Goal: Transaction & Acquisition: Book appointment/travel/reservation

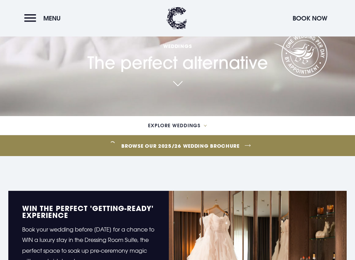
scroll to position [145, 0]
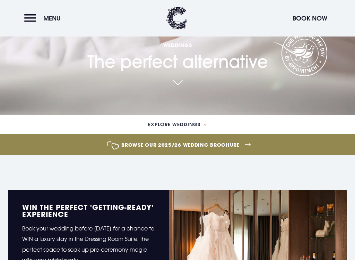
click at [229, 145] on link "Browse our 2025/26 wedding brochure" at bounding box center [180, 145] width 829 height 26
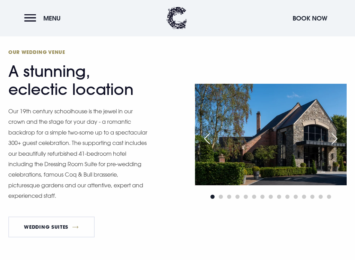
scroll to position [489, 0]
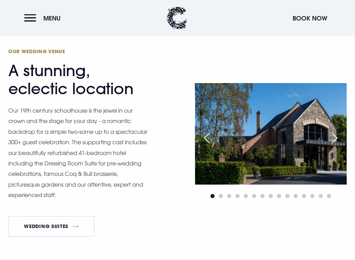
click at [338, 137] on div "Next slide" at bounding box center [334, 137] width 17 height 15
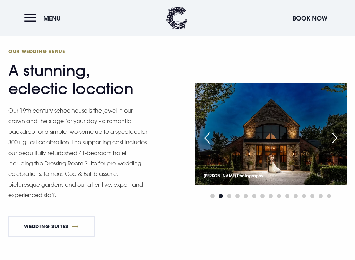
scroll to position [489, 0]
click at [339, 135] on div "Next slide" at bounding box center [334, 137] width 17 height 15
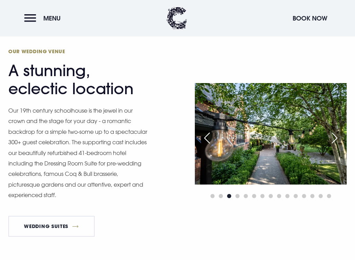
click at [339, 133] on div "Next slide" at bounding box center [334, 137] width 17 height 15
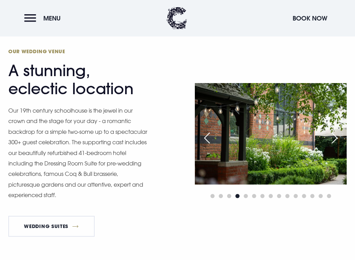
click at [343, 134] on div "Next slide" at bounding box center [334, 137] width 17 height 15
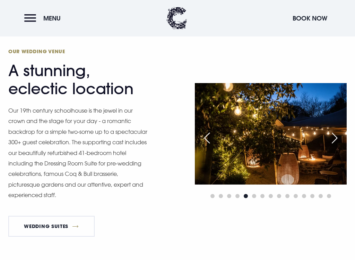
click at [341, 135] on div "Next slide" at bounding box center [334, 137] width 17 height 15
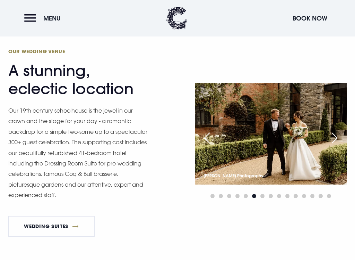
click at [338, 140] on div "Next slide" at bounding box center [334, 137] width 17 height 15
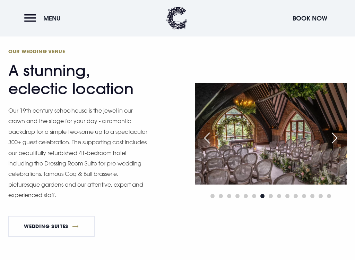
click at [343, 135] on div "Next slide" at bounding box center [334, 137] width 17 height 15
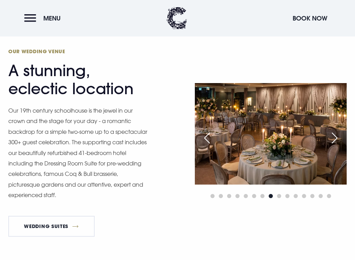
click at [344, 135] on img at bounding box center [271, 133] width 152 height 101
click at [339, 133] on div "Next slide" at bounding box center [334, 137] width 17 height 15
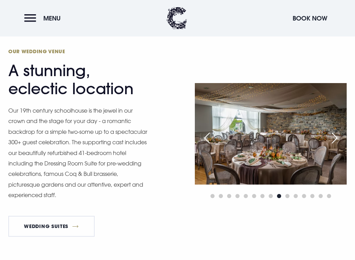
click at [340, 139] on div "Next slide" at bounding box center [334, 137] width 17 height 15
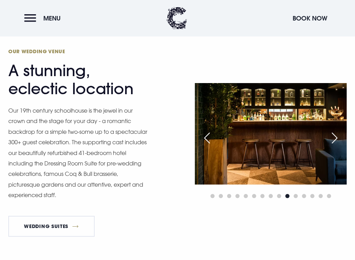
click at [338, 135] on div "Next slide" at bounding box center [334, 137] width 17 height 15
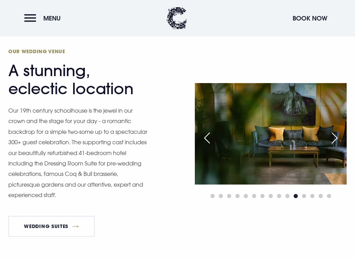
click at [338, 133] on div "Next slide" at bounding box center [334, 137] width 17 height 15
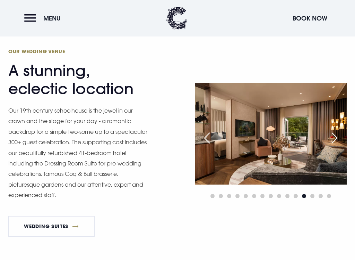
click at [339, 133] on div "Next slide" at bounding box center [334, 137] width 17 height 15
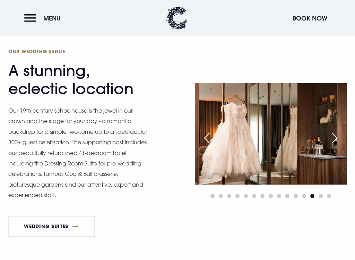
click at [339, 134] on div "Next slide" at bounding box center [334, 137] width 17 height 15
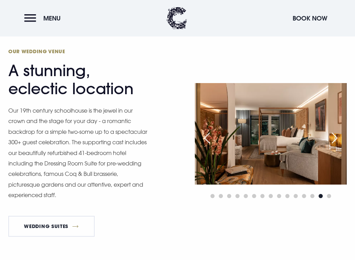
click at [339, 139] on div "Next slide" at bounding box center [334, 137] width 17 height 15
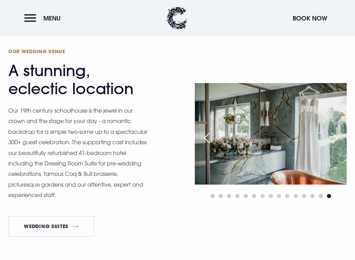
click at [338, 136] on div "Next slide" at bounding box center [334, 137] width 17 height 15
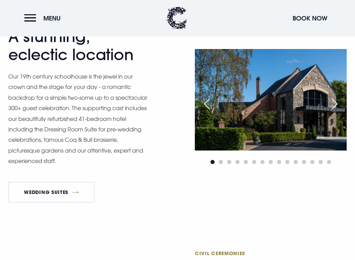
scroll to position [523, 0]
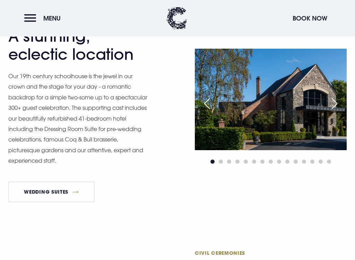
click at [76, 193] on link "Wedding Suites" at bounding box center [51, 191] width 86 height 21
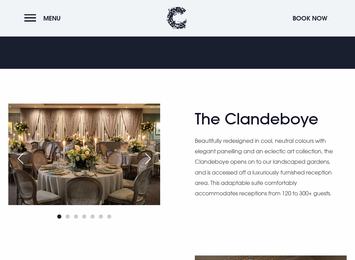
scroll to position [360, 0]
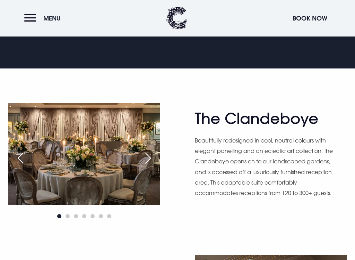
click at [150, 155] on div "Next slide" at bounding box center [148, 158] width 17 height 15
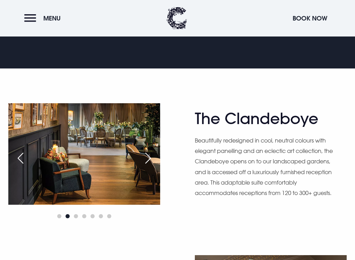
click at [154, 155] on div "Next slide" at bounding box center [148, 157] width 17 height 15
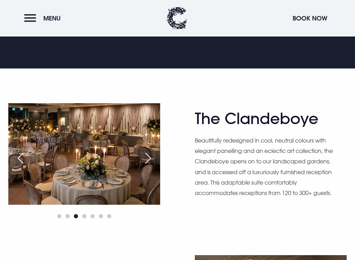
click at [154, 154] on div "Next slide" at bounding box center [148, 157] width 17 height 15
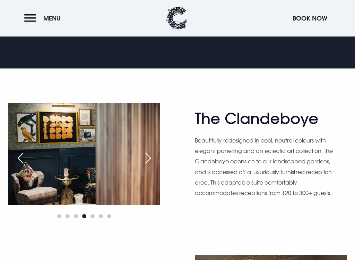
click at [155, 155] on div "Next slide" at bounding box center [148, 157] width 17 height 15
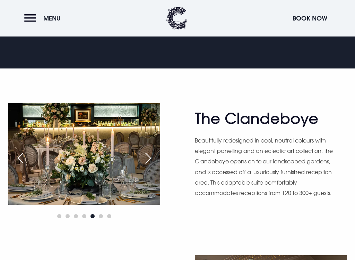
click at [151, 153] on div "Next slide" at bounding box center [148, 157] width 17 height 15
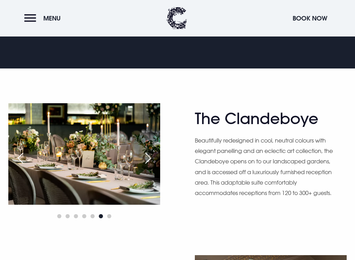
click at [149, 155] on div "Next slide" at bounding box center [148, 157] width 17 height 15
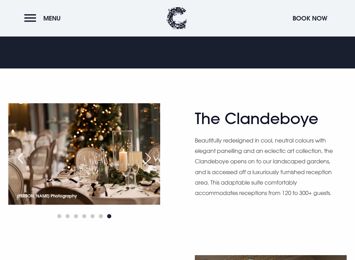
click at [149, 157] on div "Next slide" at bounding box center [148, 157] width 17 height 15
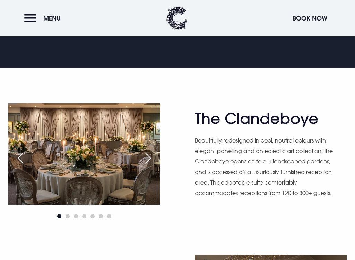
click at [151, 155] on div "Next slide" at bounding box center [148, 157] width 17 height 15
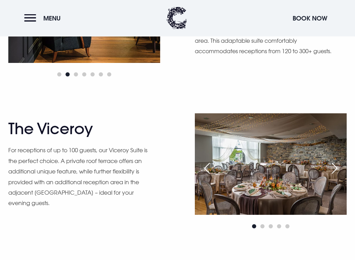
scroll to position [502, 0]
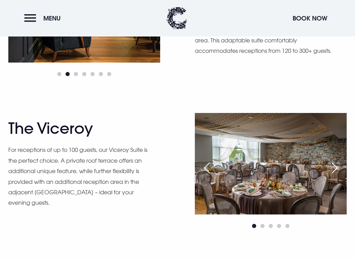
click at [341, 168] on div "Next slide" at bounding box center [334, 167] width 17 height 15
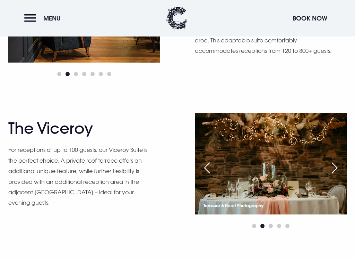
click at [340, 168] on div "Next slide" at bounding box center [334, 167] width 17 height 15
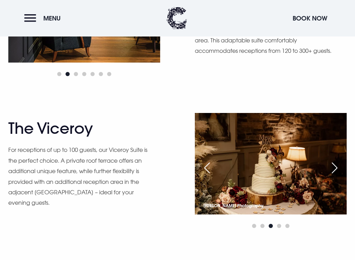
click at [340, 166] on div "Next slide" at bounding box center [334, 167] width 17 height 15
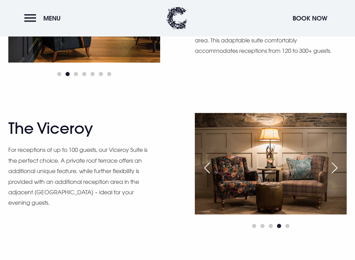
click at [341, 169] on div "Next slide" at bounding box center [334, 167] width 17 height 15
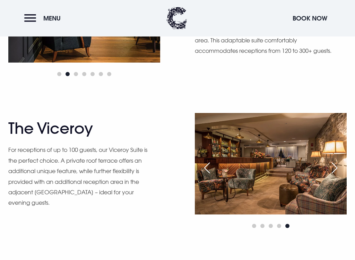
click at [342, 164] on div "Next slide" at bounding box center [334, 167] width 17 height 15
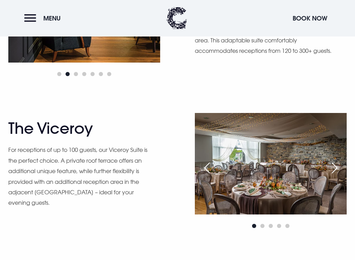
click at [341, 167] on div "Next slide" at bounding box center [334, 167] width 17 height 15
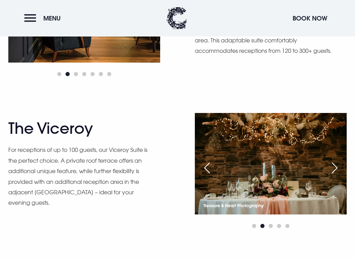
click at [343, 166] on div "Next slide" at bounding box center [334, 167] width 17 height 15
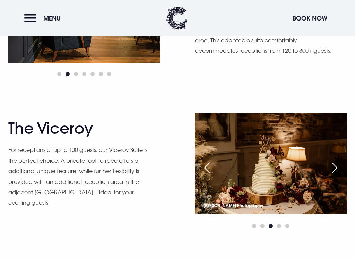
click at [339, 166] on div "Next slide" at bounding box center [334, 167] width 17 height 15
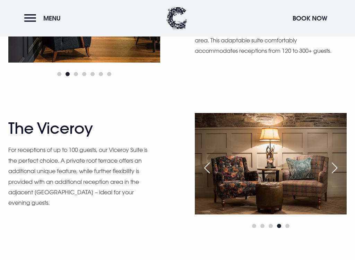
click at [338, 169] on div "Next slide" at bounding box center [334, 167] width 17 height 15
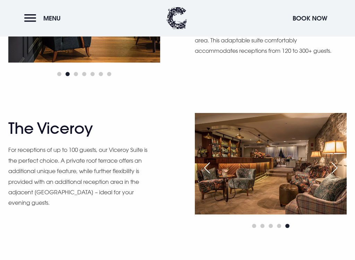
click at [339, 166] on div "Next slide" at bounding box center [334, 167] width 17 height 15
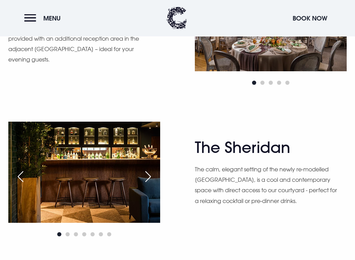
scroll to position [645, 0]
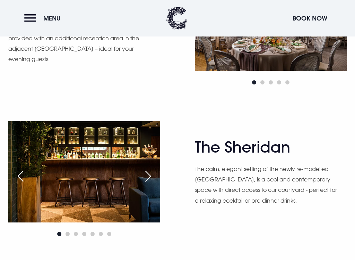
click at [146, 177] on div "Next slide" at bounding box center [148, 175] width 17 height 15
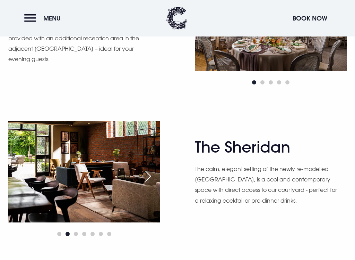
click at [149, 175] on div "Next slide" at bounding box center [148, 175] width 17 height 15
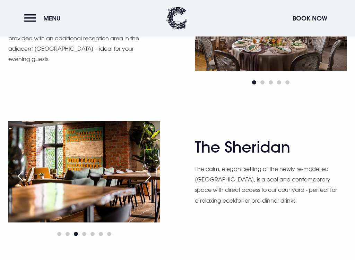
click at [147, 169] on div "Next slide" at bounding box center [148, 175] width 17 height 15
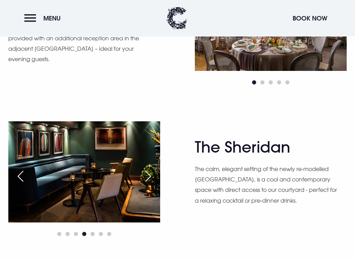
click at [148, 171] on div "Next slide" at bounding box center [148, 175] width 17 height 15
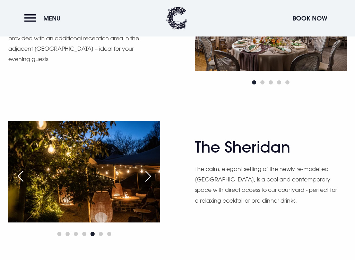
click at [152, 172] on div "Next slide" at bounding box center [148, 175] width 17 height 15
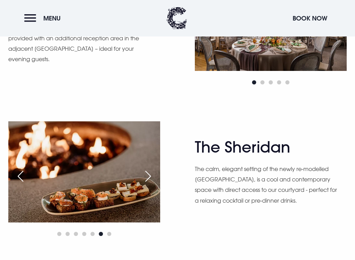
click at [150, 176] on div "Next slide" at bounding box center [148, 175] width 17 height 15
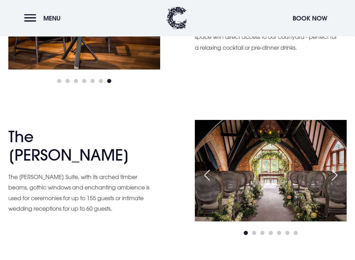
scroll to position [798, 0]
click at [342, 176] on div "Next slide" at bounding box center [334, 174] width 17 height 15
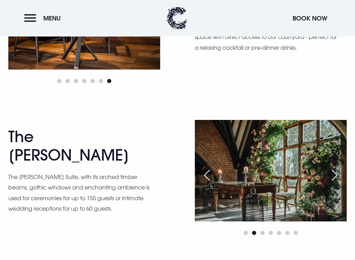
click at [340, 175] on div "Next slide" at bounding box center [334, 174] width 17 height 15
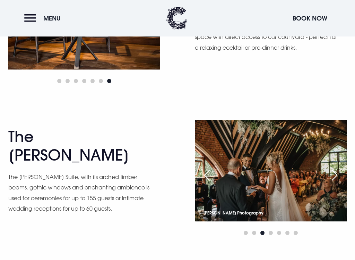
click at [339, 175] on div "Next slide" at bounding box center [334, 174] width 17 height 15
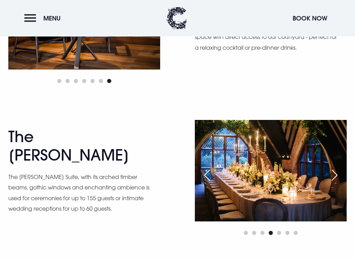
click at [341, 174] on div "Next slide" at bounding box center [334, 174] width 17 height 15
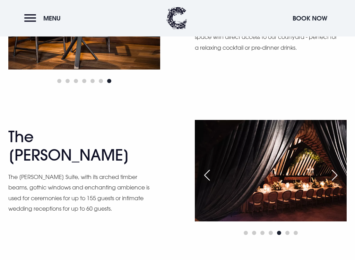
click at [342, 171] on div "Next slide" at bounding box center [334, 174] width 17 height 15
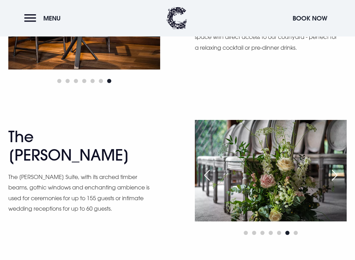
click at [338, 173] on div "Next slide" at bounding box center [334, 174] width 17 height 15
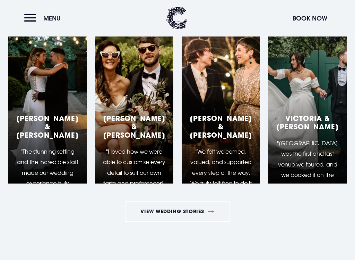
scroll to position [1150, 0]
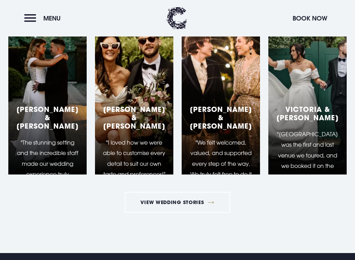
click at [323, 120] on h5 "Victoria & Johnny" at bounding box center [308, 113] width 62 height 17
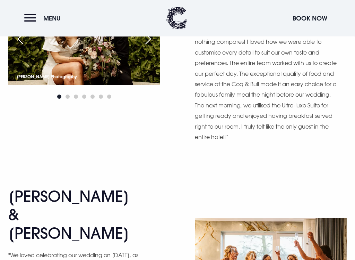
scroll to position [1343, 0]
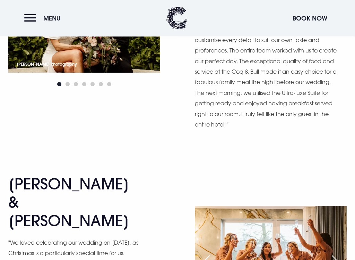
click at [337, 220] on div "Next slide" at bounding box center [334, 260] width 17 height 15
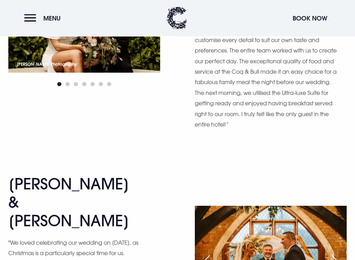
scroll to position [1343, 0]
click at [337, 220] on div "Next slide" at bounding box center [334, 260] width 17 height 15
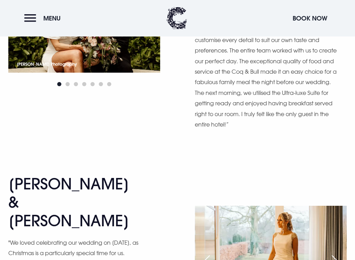
click at [336, 220] on div "Next slide" at bounding box center [334, 260] width 17 height 15
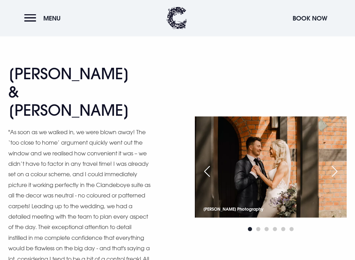
scroll to position [2361, 0]
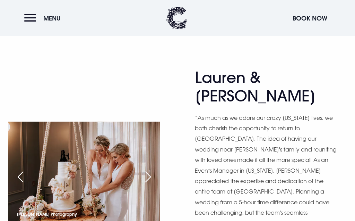
scroll to position [4502, 0]
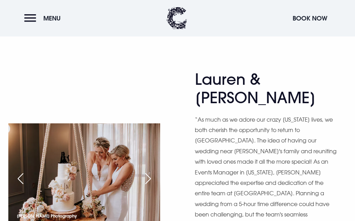
click at [39, 17] on button "Menu" at bounding box center [44, 18] width 40 height 15
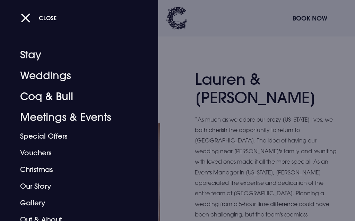
click at [65, 94] on link "Coq & Bull" at bounding box center [75, 96] width 110 height 21
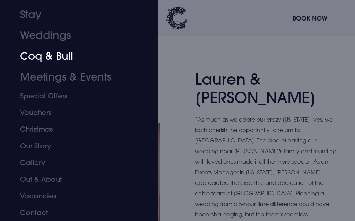
scroll to position [40, 0]
click at [34, 163] on link "Gallery" at bounding box center [75, 162] width 110 height 17
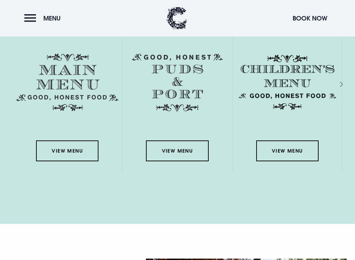
scroll to position [1012, 0]
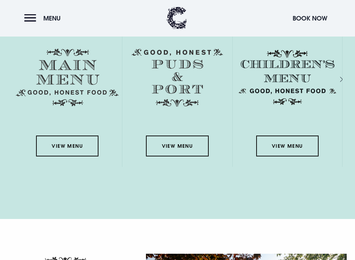
click at [81, 145] on link "View Menu" at bounding box center [67, 146] width 62 height 21
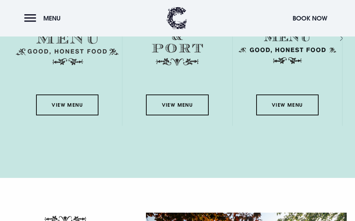
scroll to position [1014, 0]
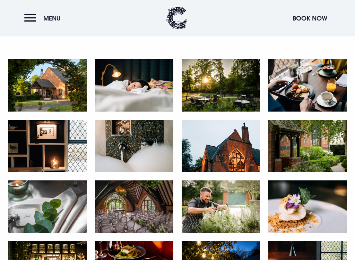
scroll to position [283, 0]
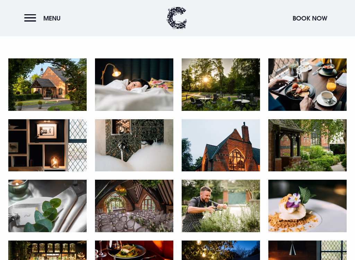
click at [247, 152] on img at bounding box center [221, 145] width 78 height 52
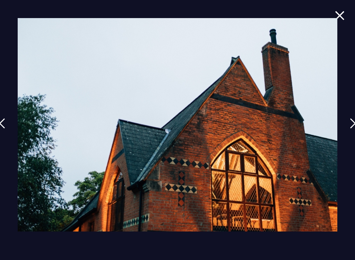
click at [354, 123] on img at bounding box center [353, 123] width 6 height 10
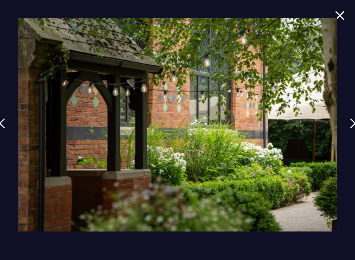
click at [354, 125] on img at bounding box center [353, 123] width 6 height 10
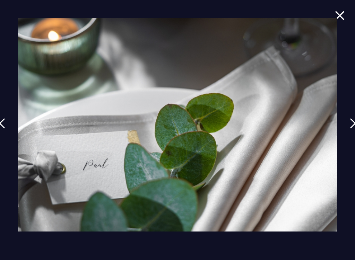
click at [354, 125] on img at bounding box center [353, 123] width 6 height 10
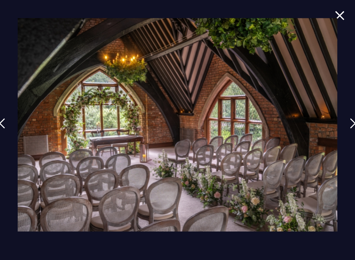
click at [355, 123] on img at bounding box center [353, 123] width 6 height 10
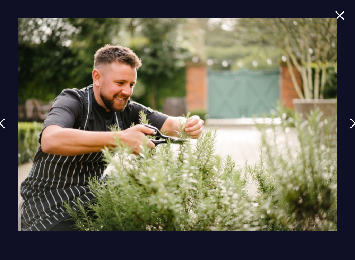
click at [354, 124] on img at bounding box center [353, 123] width 6 height 10
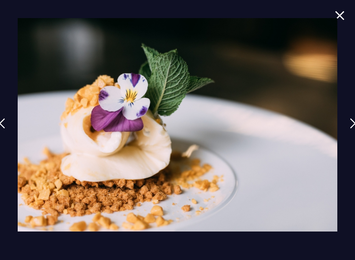
click at [354, 121] on img at bounding box center [353, 123] width 6 height 10
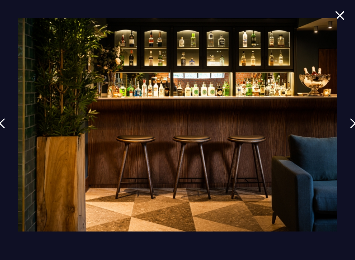
click at [354, 120] on img at bounding box center [353, 123] width 6 height 10
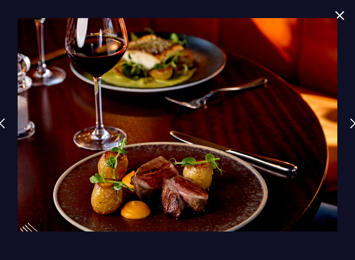
click at [354, 120] on img at bounding box center [353, 123] width 6 height 10
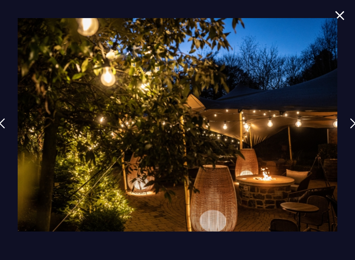
click at [354, 119] on img at bounding box center [353, 123] width 6 height 10
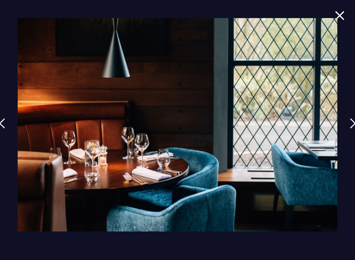
click at [354, 123] on img at bounding box center [353, 123] width 6 height 10
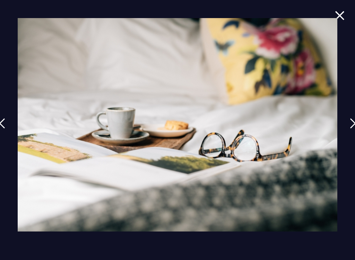
click at [353, 126] on img at bounding box center [353, 123] width 6 height 10
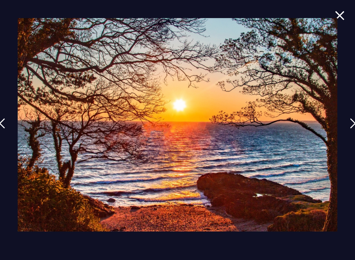
click at [355, 128] on img at bounding box center [353, 123] width 6 height 10
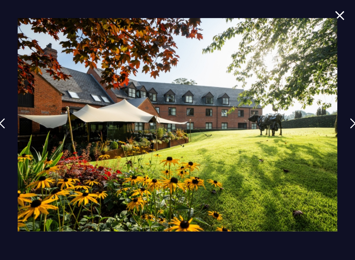
click at [354, 128] on img at bounding box center [353, 123] width 6 height 10
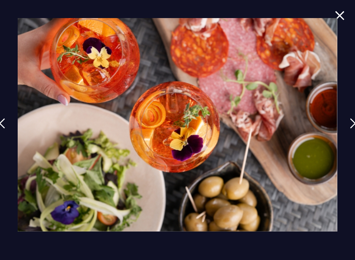
click at [354, 126] on img at bounding box center [353, 123] width 6 height 10
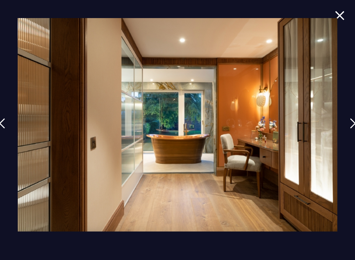
click at [354, 126] on img at bounding box center [353, 123] width 6 height 10
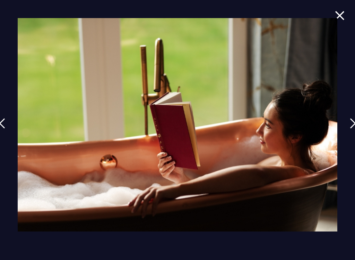
click at [355, 123] on img at bounding box center [353, 123] width 6 height 10
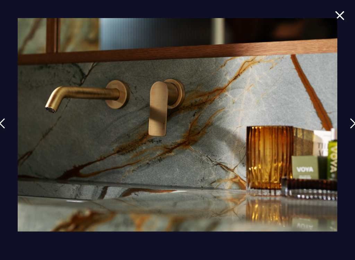
click at [355, 123] on img at bounding box center [353, 123] width 6 height 10
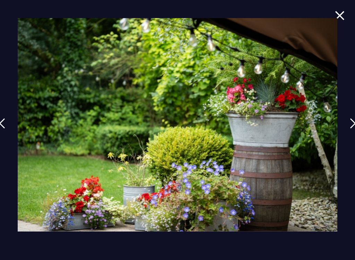
click at [354, 123] on img at bounding box center [353, 123] width 6 height 10
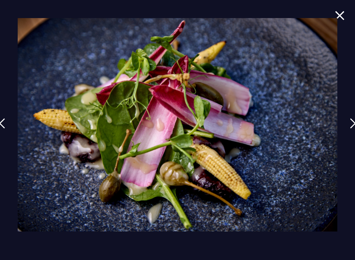
click at [355, 122] on img at bounding box center [353, 123] width 6 height 10
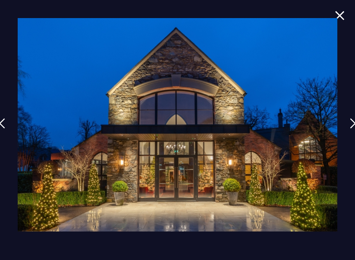
click at [355, 131] on link at bounding box center [353, 128] width 17 height 32
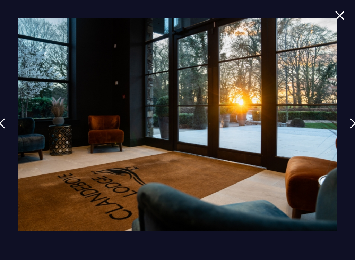
click at [354, 126] on img at bounding box center [353, 123] width 6 height 10
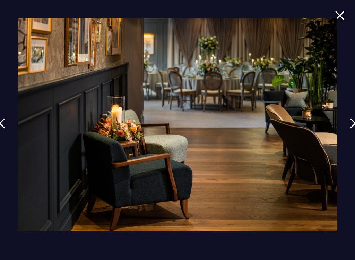
click at [354, 124] on img at bounding box center [353, 123] width 6 height 10
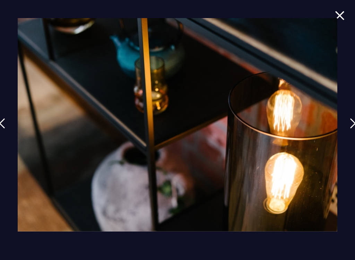
click at [354, 123] on img at bounding box center [353, 123] width 6 height 10
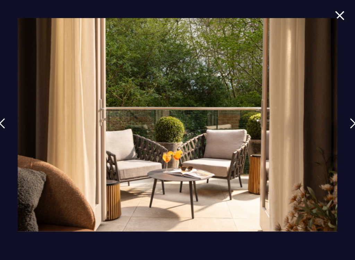
click at [354, 119] on img at bounding box center [353, 123] width 6 height 10
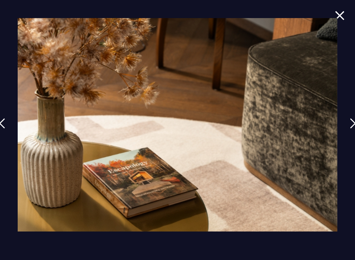
click at [354, 122] on img at bounding box center [353, 123] width 6 height 10
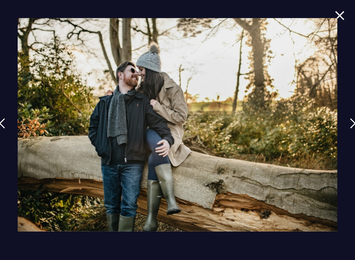
click at [354, 122] on img at bounding box center [353, 123] width 6 height 10
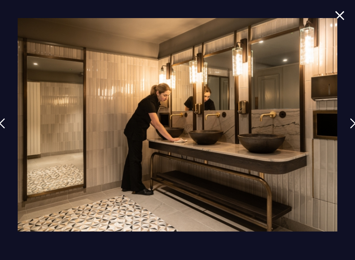
click at [354, 123] on img at bounding box center [353, 123] width 6 height 10
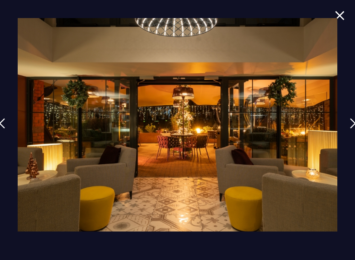
click at [354, 121] on img at bounding box center [353, 123] width 6 height 10
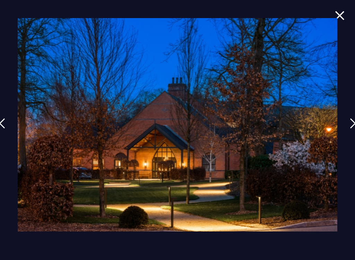
click at [354, 124] on img at bounding box center [353, 123] width 6 height 10
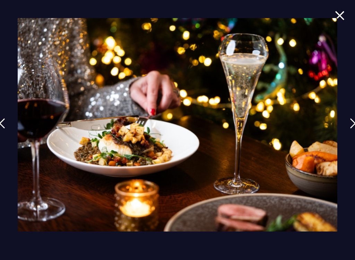
click at [354, 126] on img at bounding box center [353, 123] width 6 height 10
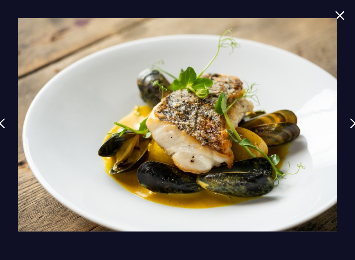
click at [354, 126] on img at bounding box center [353, 123] width 6 height 10
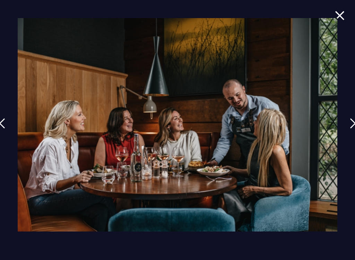
click at [355, 130] on link at bounding box center [353, 128] width 17 height 32
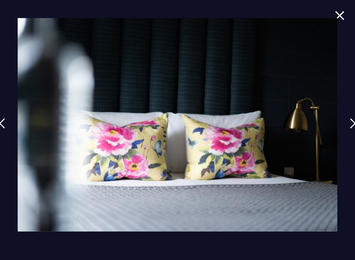
click at [354, 126] on img at bounding box center [353, 123] width 6 height 10
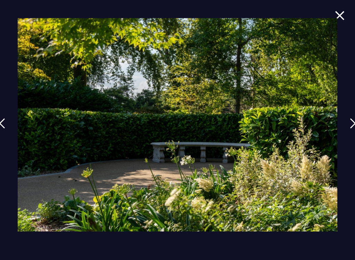
click at [354, 124] on img at bounding box center [353, 123] width 6 height 10
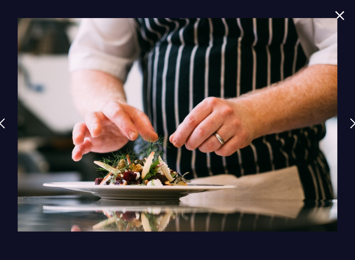
click at [354, 123] on img at bounding box center [353, 123] width 6 height 10
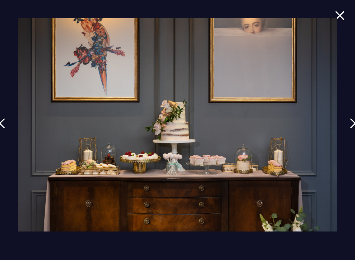
click at [354, 125] on img at bounding box center [353, 123] width 6 height 10
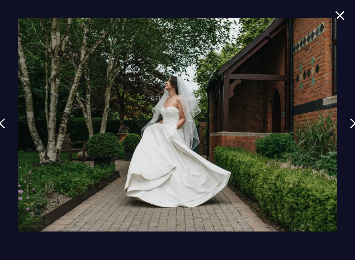
click at [354, 121] on img at bounding box center [353, 123] width 6 height 10
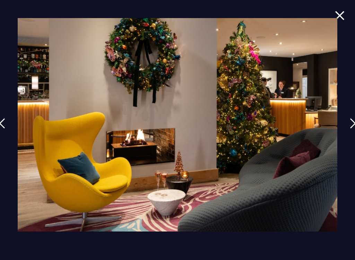
click at [354, 121] on img at bounding box center [353, 123] width 6 height 10
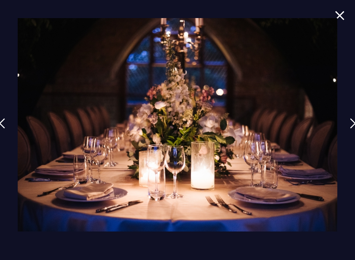
click at [354, 120] on img at bounding box center [353, 123] width 6 height 10
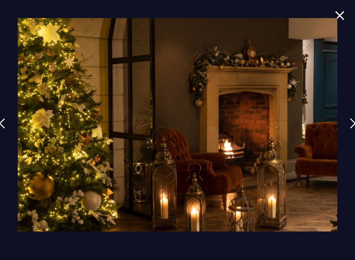
click at [354, 125] on img at bounding box center [353, 123] width 6 height 10
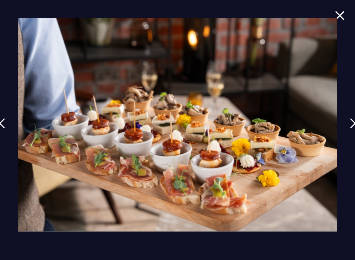
click at [354, 121] on img at bounding box center [353, 123] width 6 height 10
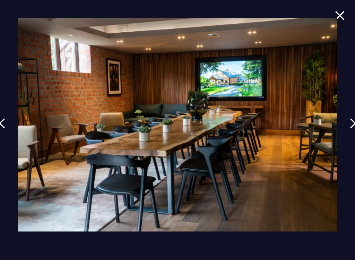
click at [354, 122] on img at bounding box center [353, 123] width 6 height 10
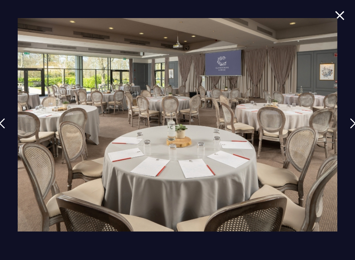
click at [354, 118] on img at bounding box center [353, 123] width 6 height 10
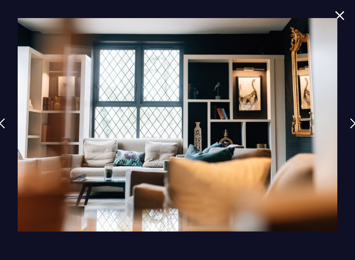
click at [354, 120] on img at bounding box center [353, 123] width 6 height 10
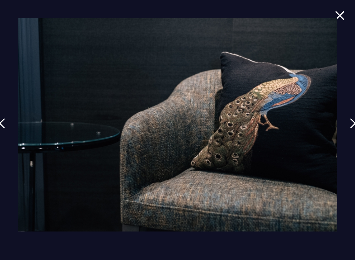
click at [354, 119] on img at bounding box center [353, 123] width 6 height 10
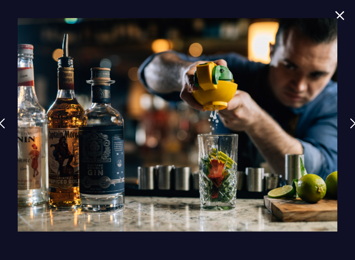
click at [354, 119] on img at bounding box center [353, 123] width 6 height 10
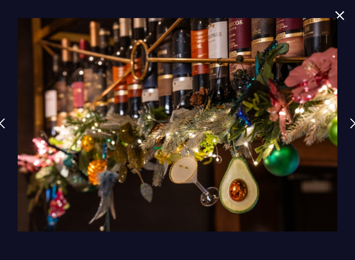
click at [354, 121] on img at bounding box center [353, 123] width 6 height 10
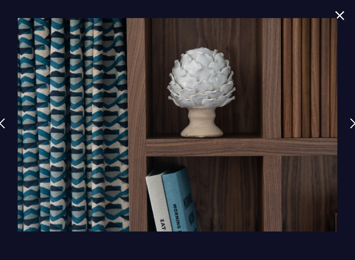
click at [354, 120] on img at bounding box center [353, 123] width 6 height 10
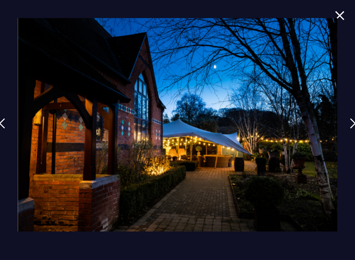
click at [354, 118] on img at bounding box center [353, 123] width 6 height 10
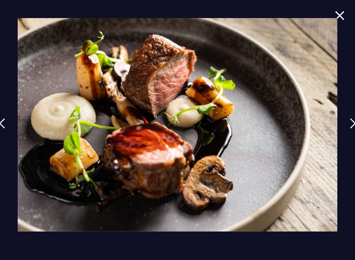
click at [354, 117] on link at bounding box center [353, 128] width 17 height 32
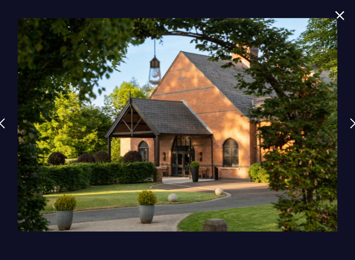
click at [354, 117] on link at bounding box center [353, 128] width 17 height 32
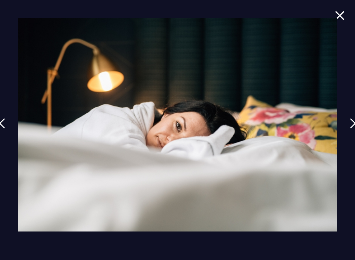
click at [354, 116] on link at bounding box center [353, 128] width 17 height 32
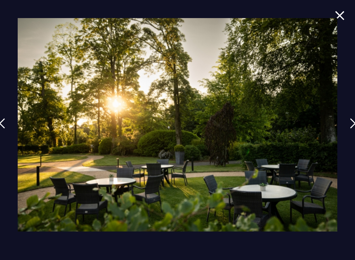
click at [354, 120] on img at bounding box center [353, 123] width 6 height 10
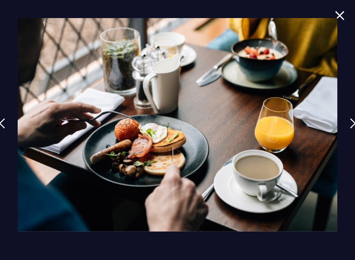
click at [354, 119] on img at bounding box center [353, 123] width 6 height 10
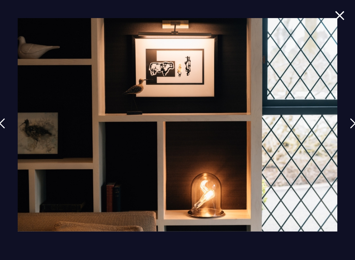
click at [354, 118] on img at bounding box center [353, 123] width 6 height 10
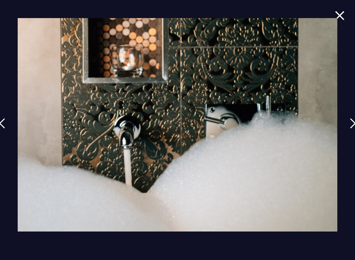
click at [354, 117] on link at bounding box center [353, 128] width 17 height 32
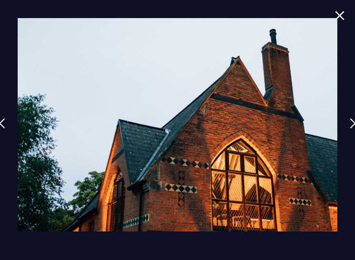
click at [354, 118] on img at bounding box center [353, 123] width 6 height 10
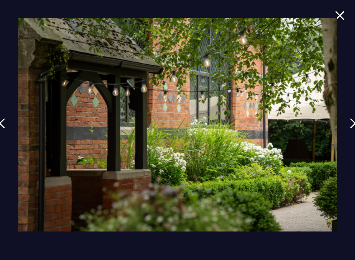
click at [354, 118] on img at bounding box center [353, 123] width 6 height 10
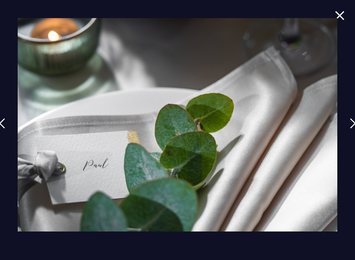
click at [354, 125] on img at bounding box center [353, 123] width 6 height 10
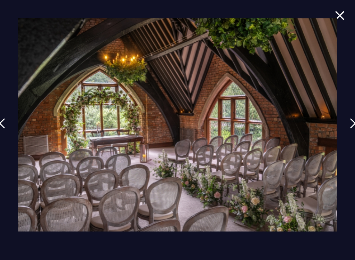
click at [341, 17] on img at bounding box center [340, 15] width 10 height 9
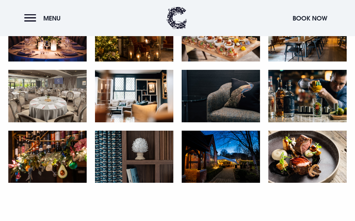
scroll to position [993, 0]
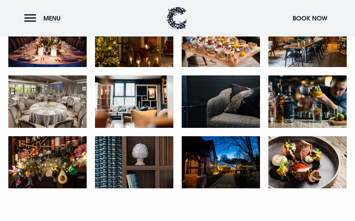
click at [33, 16] on button "Menu" at bounding box center [44, 18] width 40 height 15
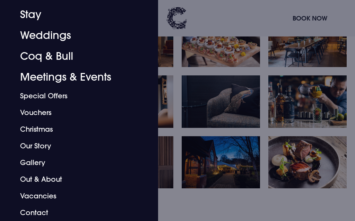
scroll to position [40, 0]
click at [49, 191] on link "Vacancies" at bounding box center [75, 195] width 110 height 17
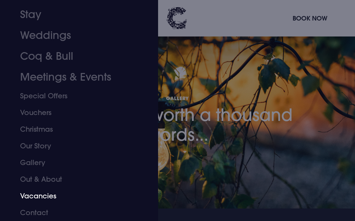
scroll to position [993, 0]
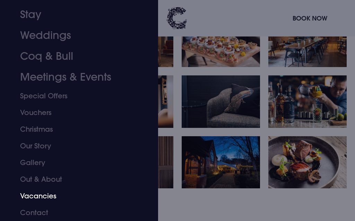
click at [33, 9] on link "Stay" at bounding box center [75, 14] width 110 height 21
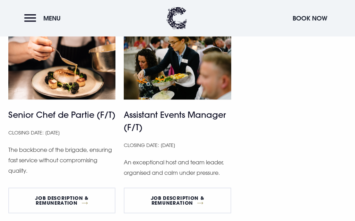
scroll to position [414, 0]
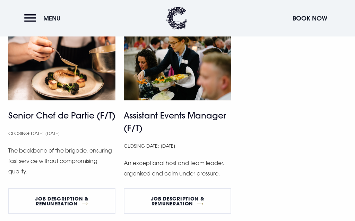
click at [82, 199] on link "Job Description & Remuneration" at bounding box center [61, 201] width 107 height 26
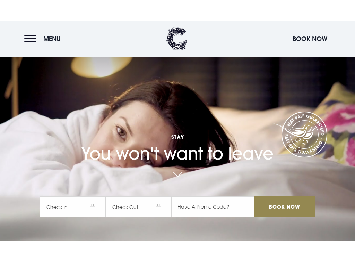
scroll to position [32, 0]
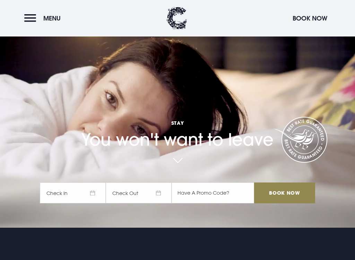
click at [93, 150] on h1 "Stay You won't want to leave" at bounding box center [178, 126] width 276 height 47
click at [92, 191] on span "Check In" at bounding box center [73, 192] width 66 height 21
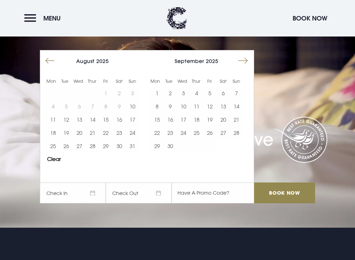
click at [247, 59] on button "Move forward to switch to the next month." at bounding box center [243, 60] width 13 height 13
click at [248, 59] on button "Move forward to switch to the next month." at bounding box center [243, 60] width 13 height 13
click at [247, 58] on button "Move forward to switch to the next month." at bounding box center [243, 60] width 13 height 13
click at [248, 57] on button "Move forward to switch to the next month." at bounding box center [243, 60] width 13 height 13
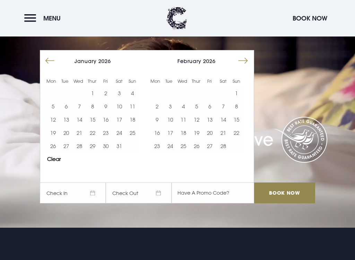
click at [248, 59] on button "Move forward to switch to the next month." at bounding box center [243, 60] width 13 height 13
click at [247, 60] on button "Move forward to switch to the next month." at bounding box center [243, 60] width 13 height 13
click at [248, 57] on button "Move forward to switch to the next month." at bounding box center [243, 60] width 13 height 13
click at [247, 59] on button "Move forward to switch to the next month." at bounding box center [243, 60] width 13 height 13
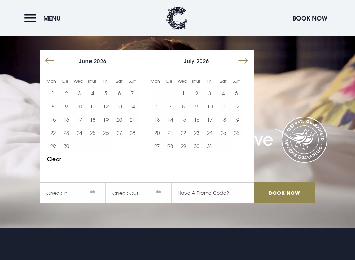
click at [248, 58] on button "Move forward to switch to the next month." at bounding box center [243, 60] width 13 height 13
click at [197, 117] on button "13" at bounding box center [196, 119] width 13 height 13
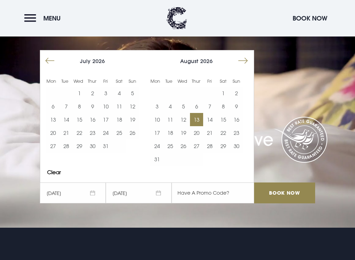
click at [240, 119] on button "16" at bounding box center [236, 119] width 13 height 13
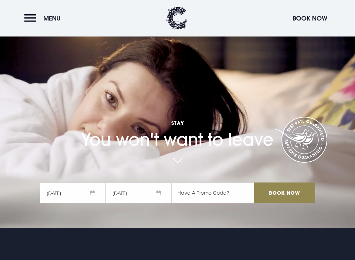
click at [300, 191] on input "Book Now" at bounding box center [284, 192] width 61 height 21
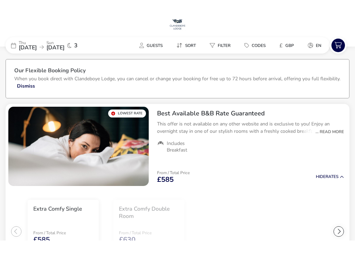
scroll to position [19, 0]
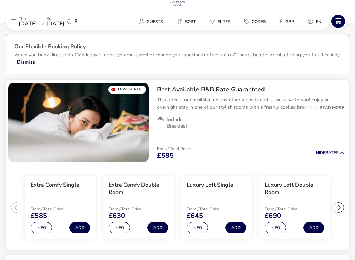
click at [122, 220] on button "Info" at bounding box center [120, 227] width 22 height 11
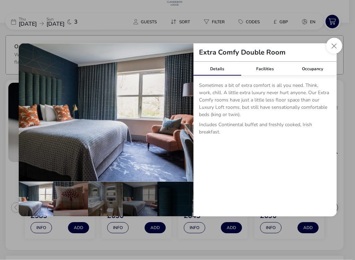
scroll to position [20, 0]
click at [268, 67] on div "Facilities" at bounding box center [265, 69] width 48 height 14
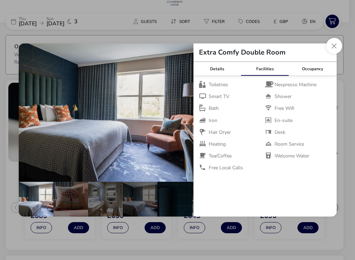
click at [320, 69] on div "Occupancy" at bounding box center [313, 69] width 48 height 14
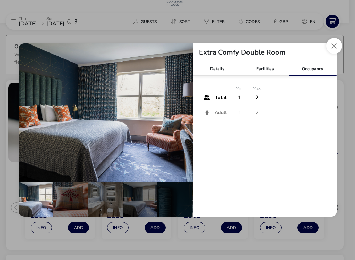
click at [187, 111] on button "details" at bounding box center [183, 113] width 14 height 14
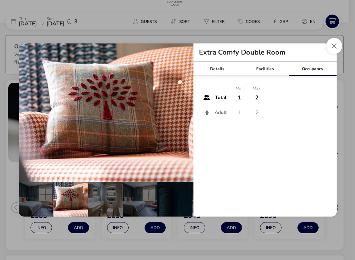
click at [185, 112] on button "details" at bounding box center [183, 113] width 14 height 14
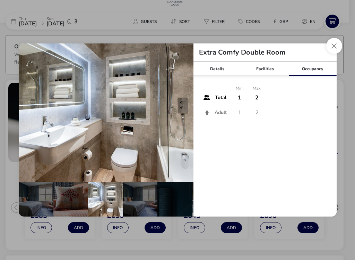
scroll to position [0, 35]
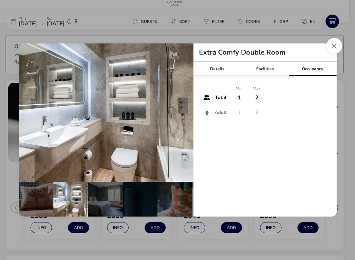
click at [184, 113] on button "details" at bounding box center [183, 113] width 14 height 14
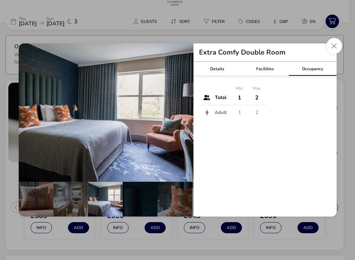
scroll to position [0, 68]
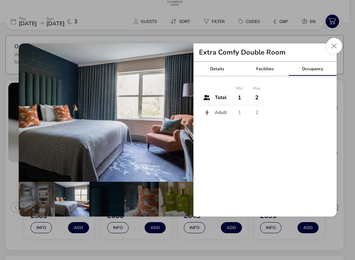
click at [186, 113] on button "details" at bounding box center [183, 113] width 14 height 14
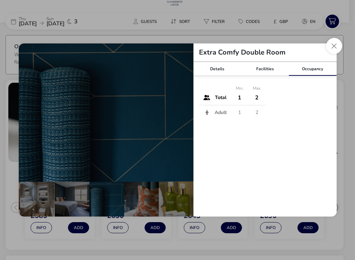
click at [184, 115] on button "details" at bounding box center [183, 113] width 14 height 14
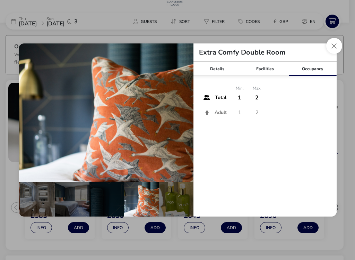
click at [185, 113] on button "details" at bounding box center [183, 113] width 14 height 14
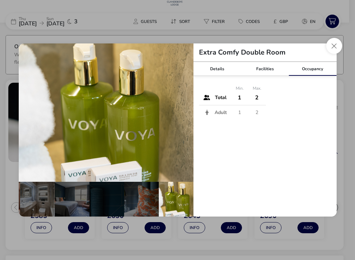
click at [185, 119] on button "details" at bounding box center [183, 113] width 14 height 14
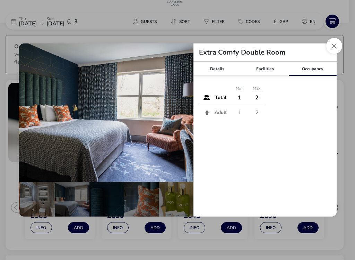
scroll to position [0, 0]
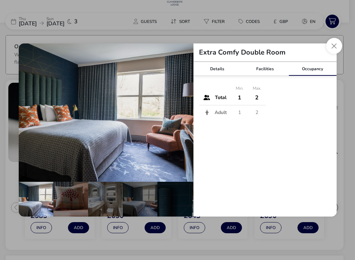
click at [186, 112] on button "details" at bounding box center [183, 113] width 14 height 14
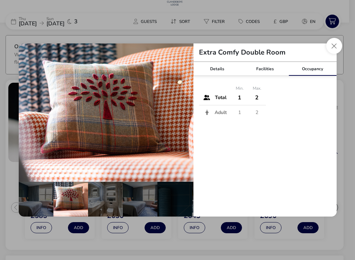
click at [340, 46] on button "Close dialog" at bounding box center [335, 46] width 16 height 16
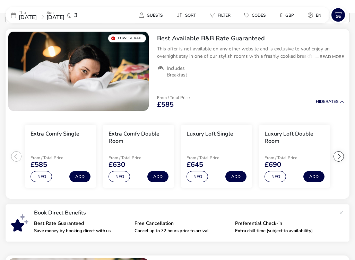
scroll to position [47, 0]
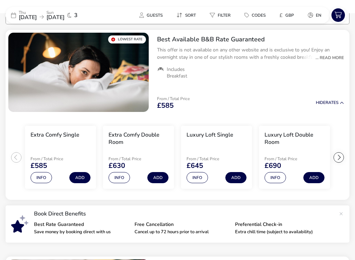
click at [281, 179] on button "Info" at bounding box center [276, 177] width 22 height 11
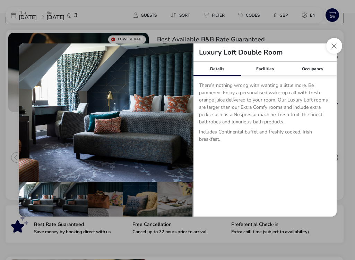
click at [271, 69] on div "Facilities" at bounding box center [265, 69] width 48 height 14
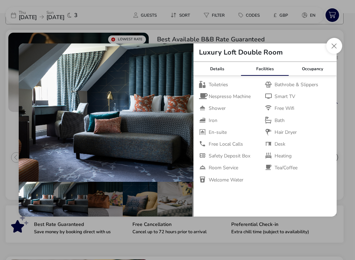
click at [187, 111] on button "details" at bounding box center [183, 113] width 14 height 14
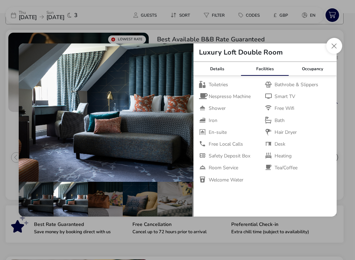
click at [187, 113] on button "details" at bounding box center [183, 113] width 14 height 14
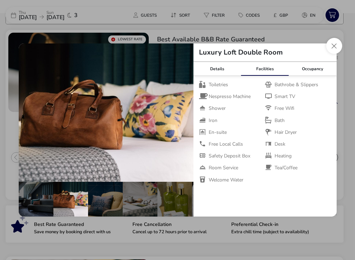
click at [185, 116] on button "details" at bounding box center [183, 113] width 14 height 14
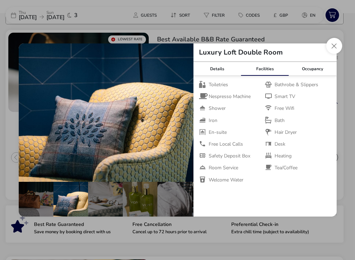
click at [187, 110] on button "details" at bounding box center [183, 113] width 14 height 14
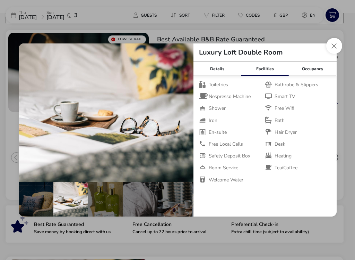
click at [182, 116] on button "details" at bounding box center [183, 113] width 14 height 14
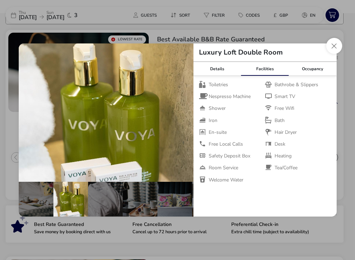
click at [185, 115] on button "details" at bounding box center [183, 113] width 14 height 14
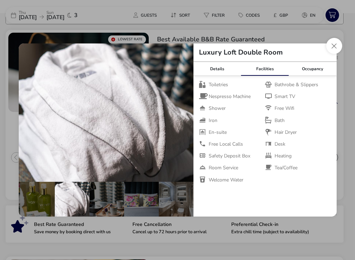
click at [186, 117] on button "details" at bounding box center [183, 113] width 14 height 14
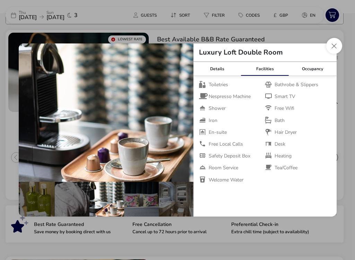
click at [185, 115] on button "details" at bounding box center [183, 113] width 14 height 14
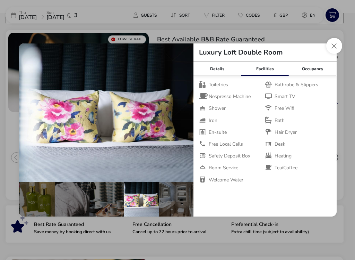
click at [186, 113] on button "details" at bounding box center [183, 113] width 14 height 14
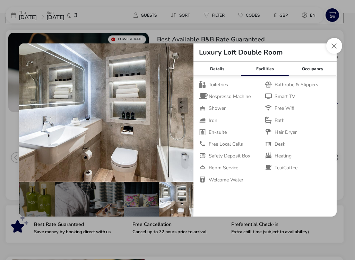
click at [184, 111] on button "details" at bounding box center [183, 113] width 14 height 14
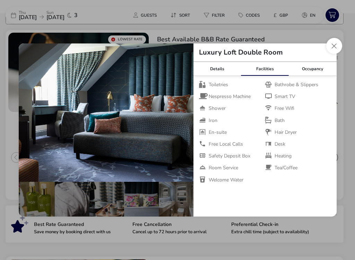
scroll to position [0, 0]
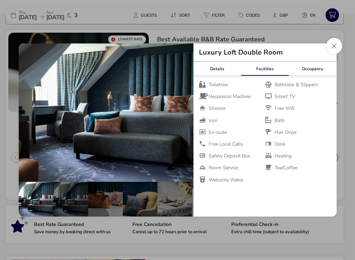
click at [186, 113] on button "details" at bounding box center [183, 113] width 14 height 14
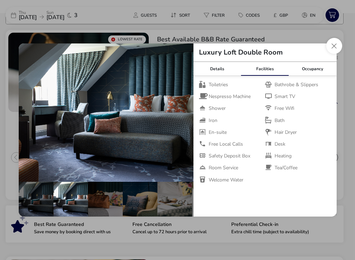
click at [185, 111] on button "details" at bounding box center [183, 113] width 14 height 14
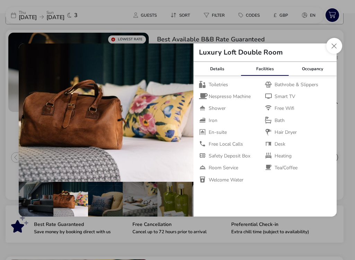
click at [185, 109] on button "details" at bounding box center [183, 113] width 14 height 14
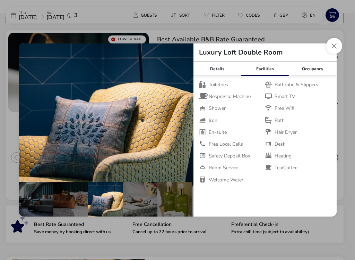
scroll to position [0, 69]
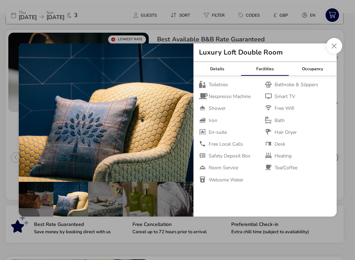
click at [339, 46] on button "Close dialog" at bounding box center [335, 46] width 16 height 16
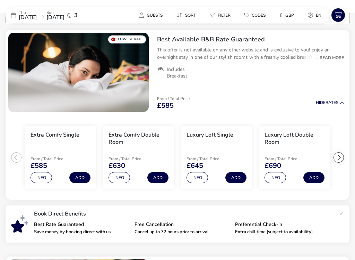
click at [342, 157] on div at bounding box center [339, 157] width 10 height 10
click at [343, 158] on div at bounding box center [339, 157] width 10 height 10
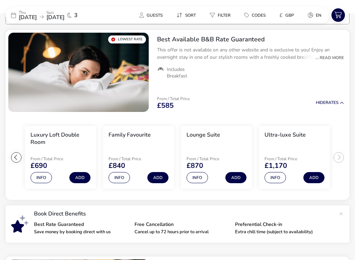
click at [201, 178] on button "Info" at bounding box center [198, 177] width 22 height 11
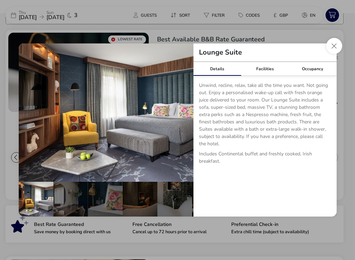
click at [270, 68] on div "Facilities" at bounding box center [265, 69] width 48 height 14
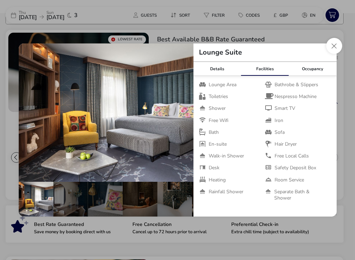
click at [188, 115] on button "details" at bounding box center [183, 113] width 14 height 14
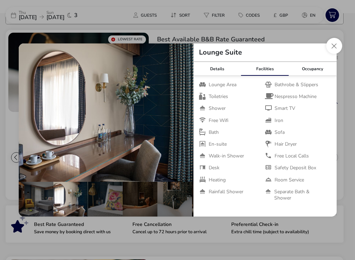
click at [190, 113] on img "details" at bounding box center [106, 112] width 175 height 138
click at [189, 110] on button "details" at bounding box center [183, 113] width 14 height 14
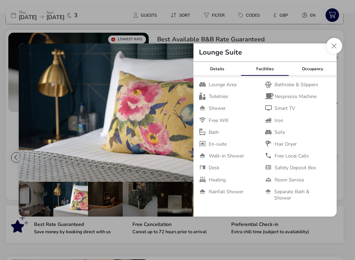
click at [186, 113] on button "details" at bounding box center [183, 113] width 14 height 14
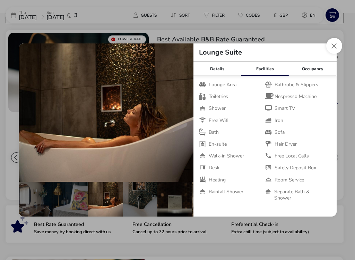
scroll to position [0, 69]
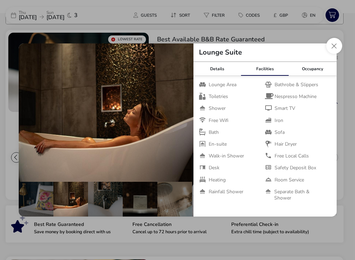
click at [187, 115] on button "details" at bounding box center [183, 113] width 14 height 14
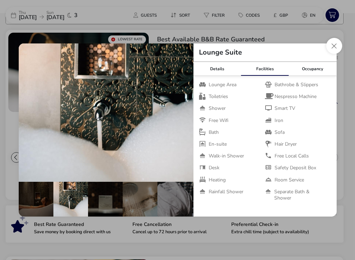
click at [187, 112] on button "details" at bounding box center [183, 113] width 14 height 14
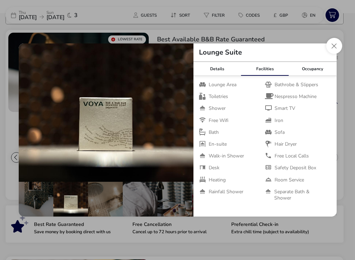
click at [185, 110] on button "details" at bounding box center [183, 113] width 14 height 14
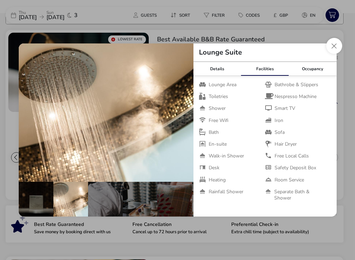
click at [185, 111] on button "details" at bounding box center [183, 113] width 14 height 14
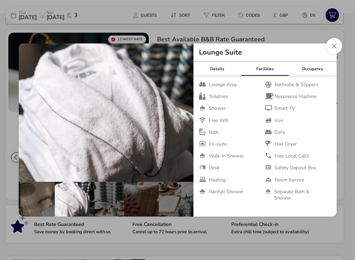
click at [189, 114] on button "details" at bounding box center [183, 113] width 14 height 14
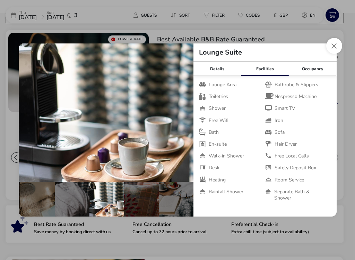
click at [185, 115] on button "details" at bounding box center [183, 113] width 14 height 14
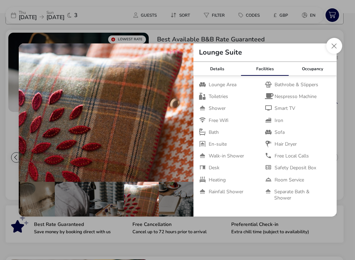
click at [185, 112] on button "details" at bounding box center [183, 113] width 14 height 14
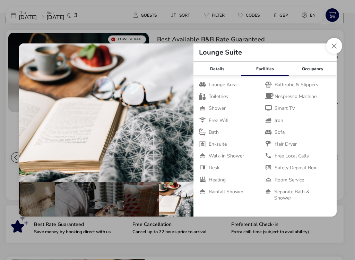
click at [188, 110] on button "details" at bounding box center [183, 113] width 14 height 14
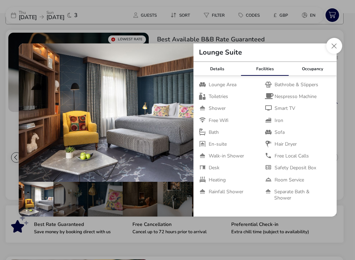
click at [229, 64] on div "Details" at bounding box center [218, 69] width 48 height 14
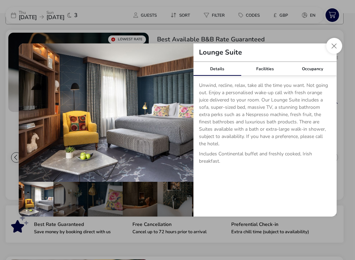
click at [339, 44] on button "Close dialog" at bounding box center [335, 46] width 16 height 16
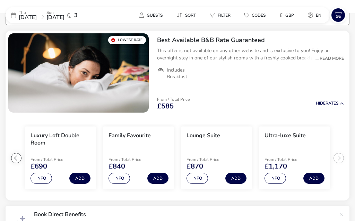
scroll to position [45, 0]
click at [81, 179] on button "Add" at bounding box center [79, 178] width 21 height 11
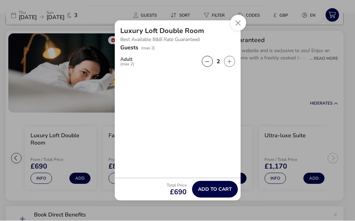
scroll to position [46, 0]
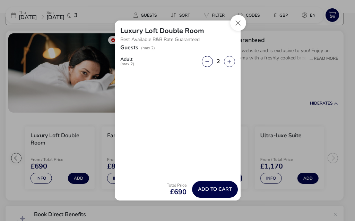
click at [224, 190] on span "Add to cart" at bounding box center [215, 188] width 34 height 5
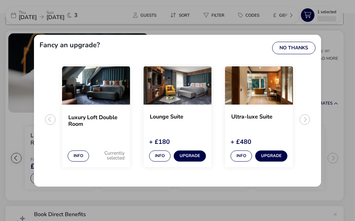
click at [305, 43] on button "No Thanks" at bounding box center [293, 48] width 43 height 12
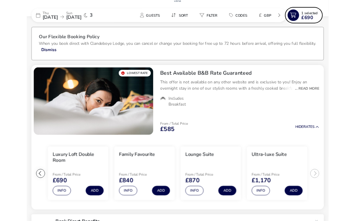
scroll to position [0, 0]
